Goal: Check status: Check status

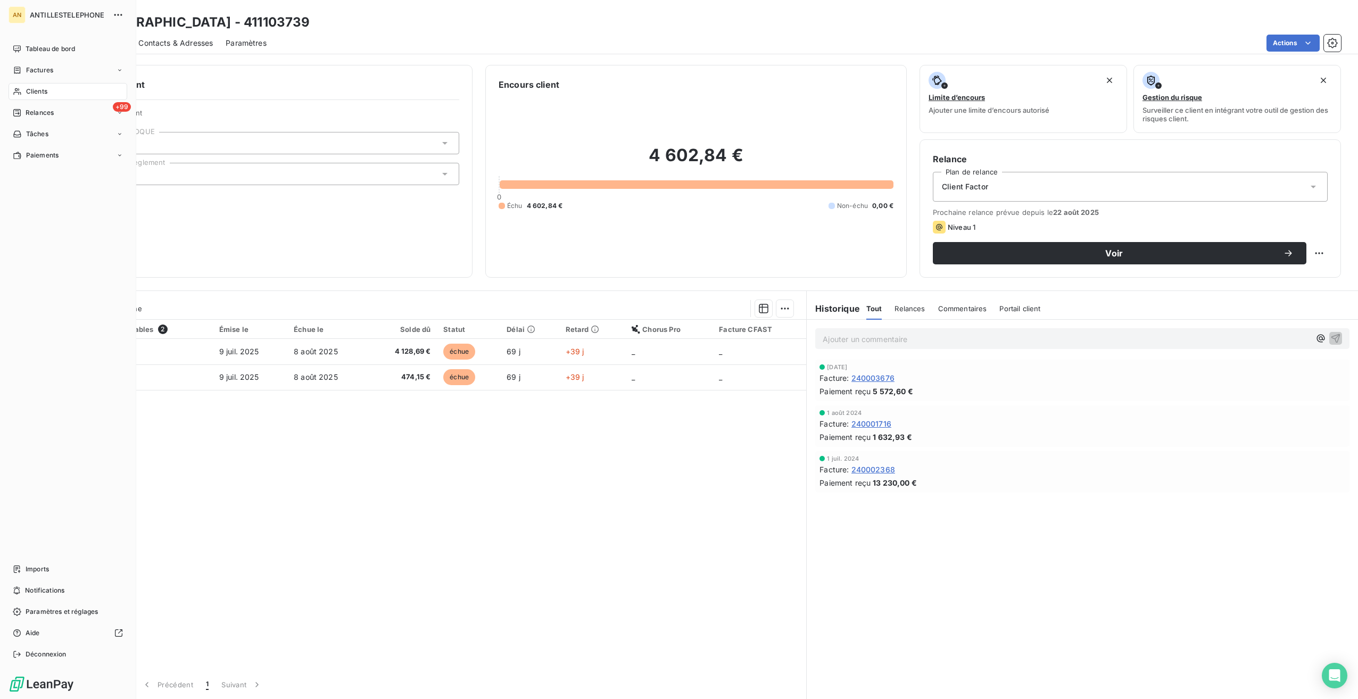
click at [20, 87] on div "Clients" at bounding box center [68, 91] width 119 height 17
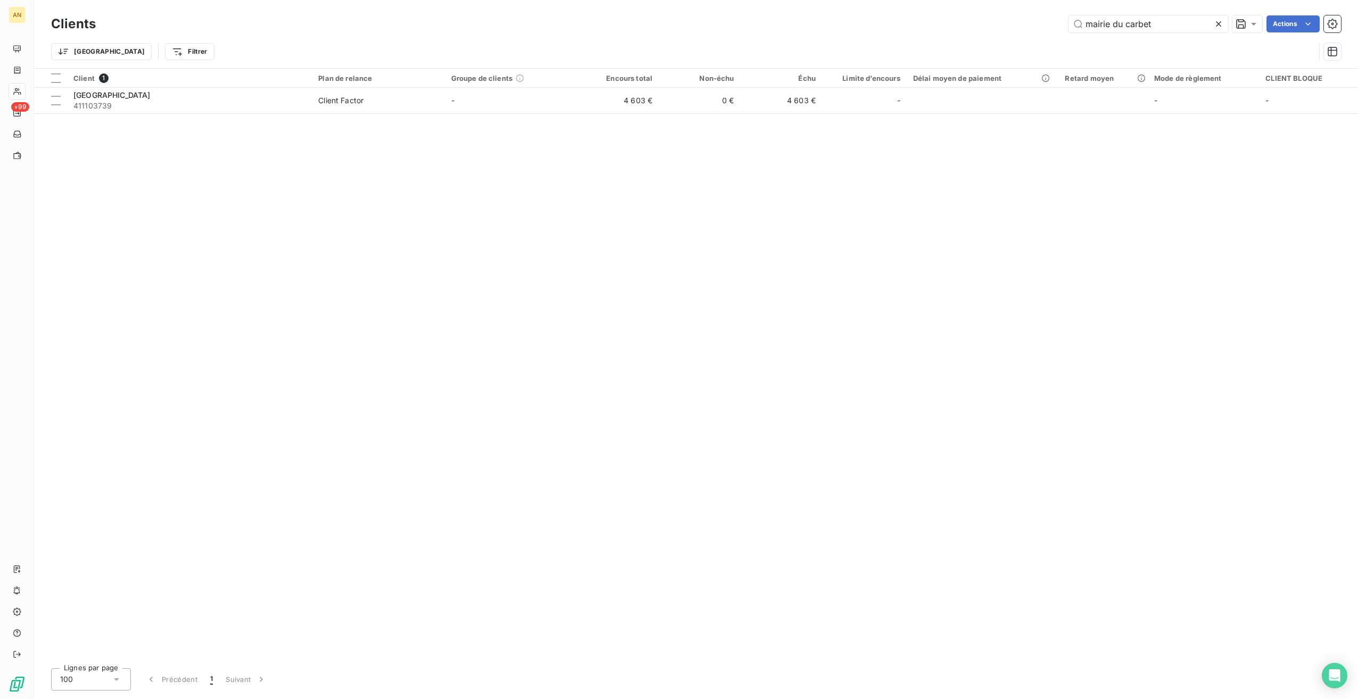
drag, startPoint x: 1172, startPoint y: 25, endPoint x: 1013, endPoint y: 25, distance: 159.1
click at [1013, 25] on div "mairie du carbet Actions" at bounding box center [725, 23] width 1233 height 17
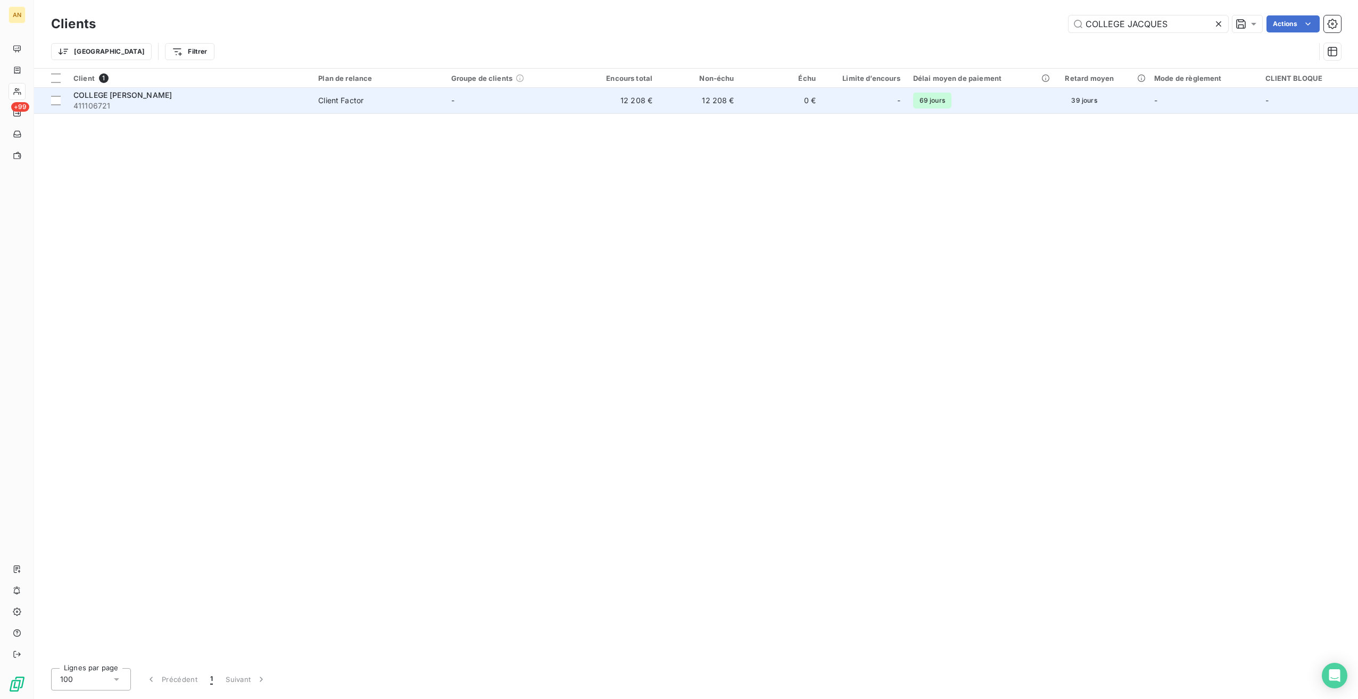
type input "COLLEGE JACQUES"
click at [203, 102] on span "411106721" at bounding box center [189, 106] width 232 height 11
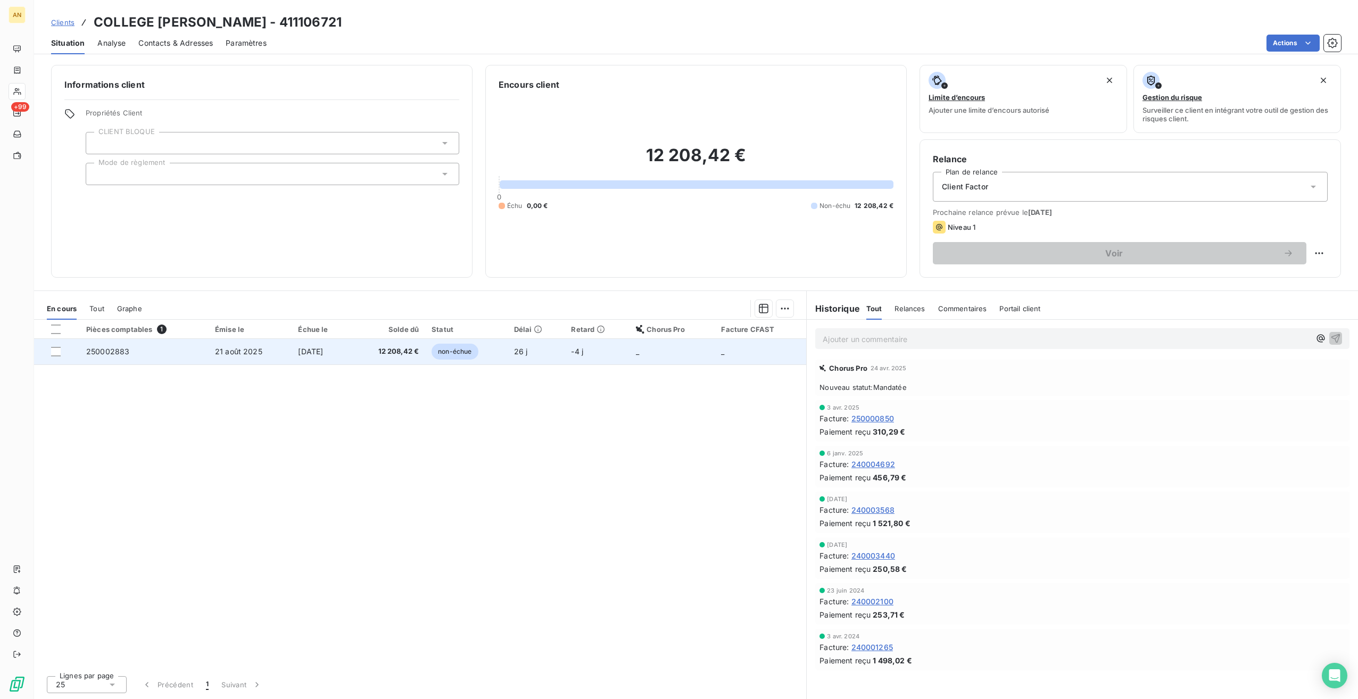
click at [97, 349] on span "250002883" at bounding box center [107, 351] width 43 height 9
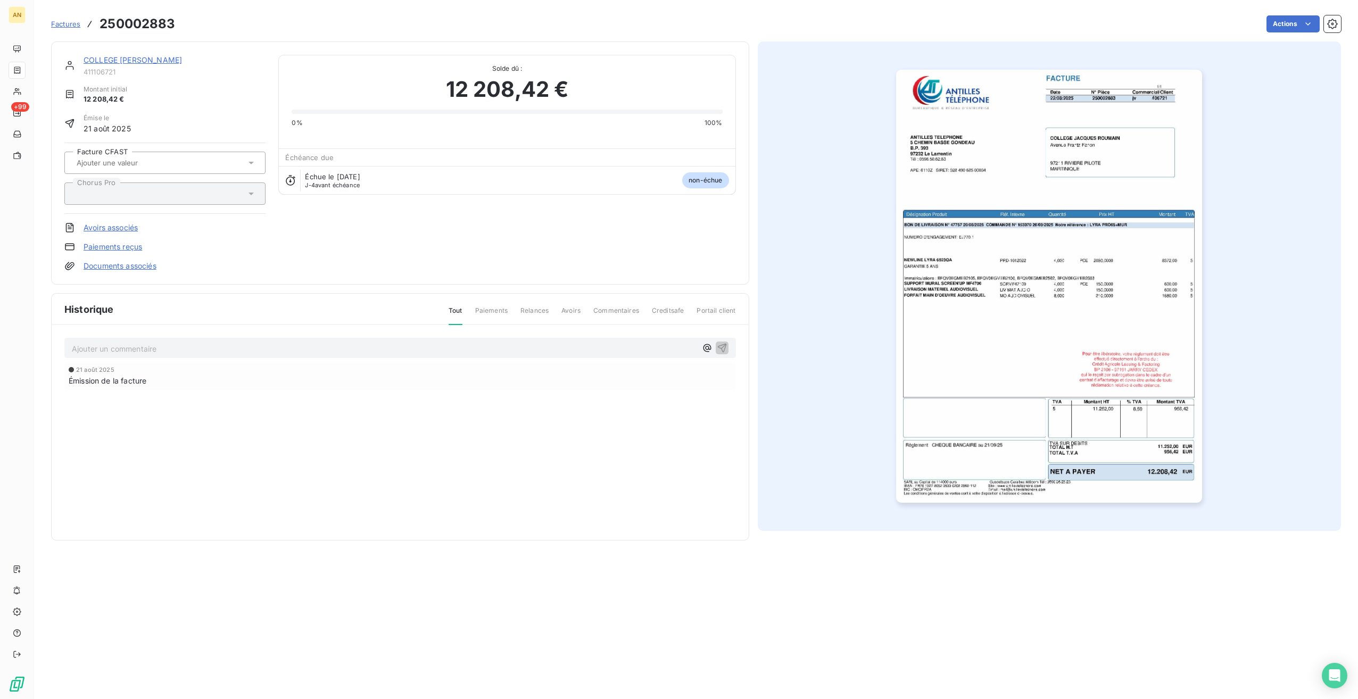
click at [105, 377] on span "Émission de la facture" at bounding box center [108, 380] width 78 height 11
click at [1325, 677] on div "Open Intercom Messenger" at bounding box center [1335, 676] width 28 height 28
